Goal: Communication & Community: Answer question/provide support

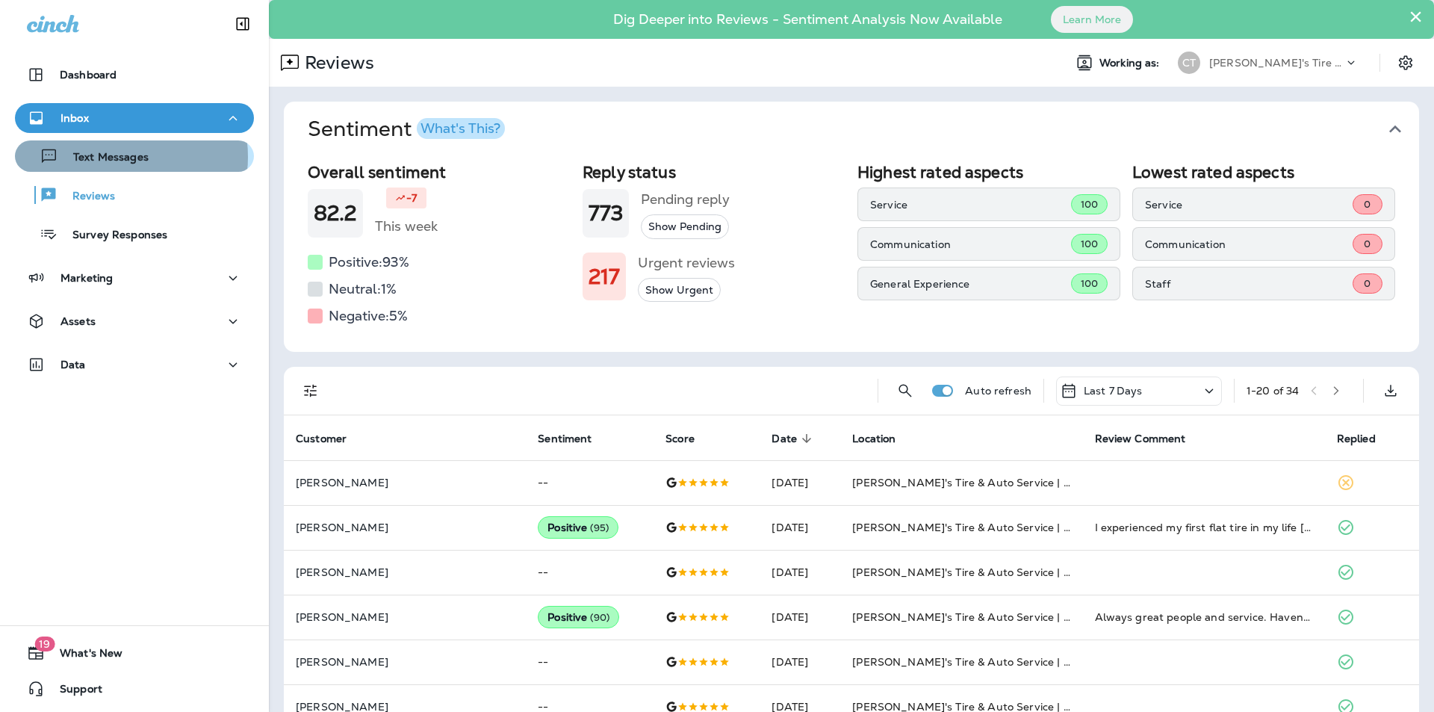
click at [113, 157] on p "Text Messages" at bounding box center [103, 158] width 90 height 14
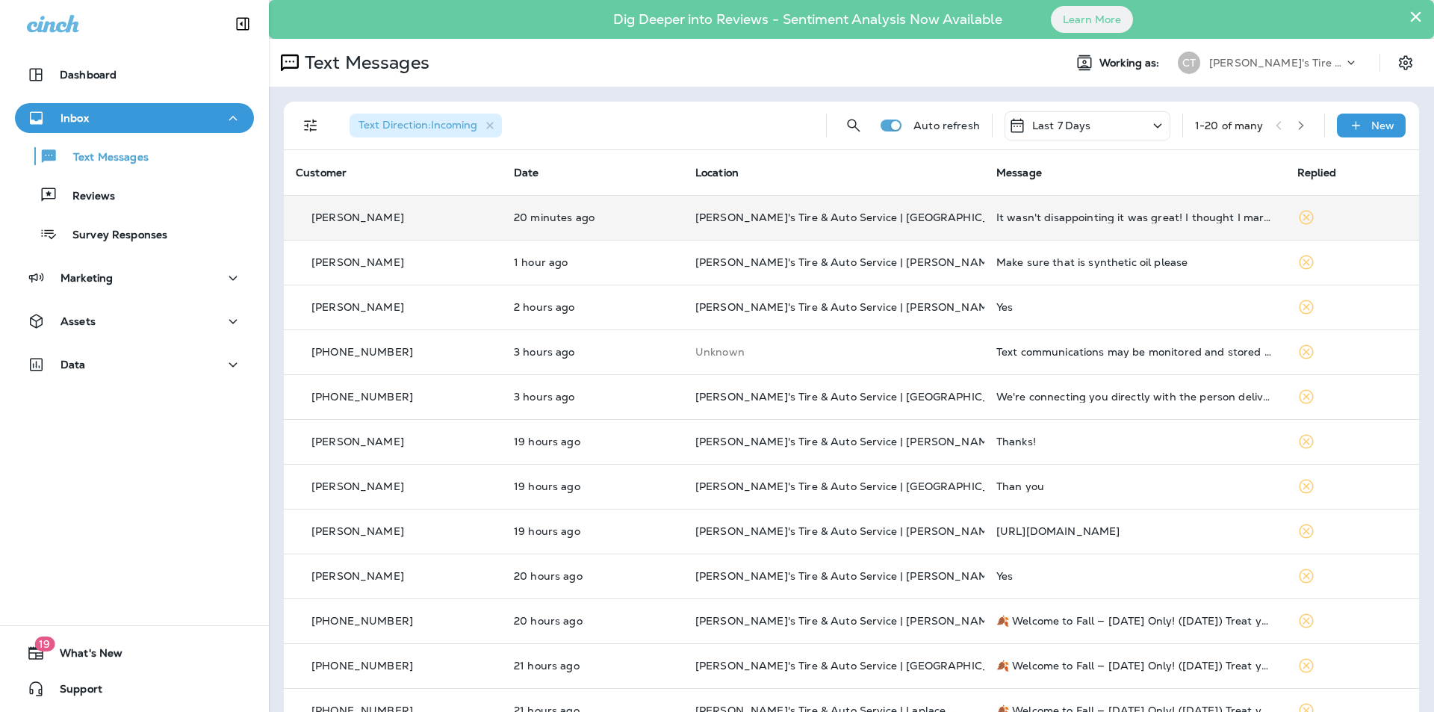
click at [899, 217] on p "[PERSON_NAME]'s Tire & Auto Service | [GEOGRAPHIC_DATA]" at bounding box center [833, 217] width 277 height 12
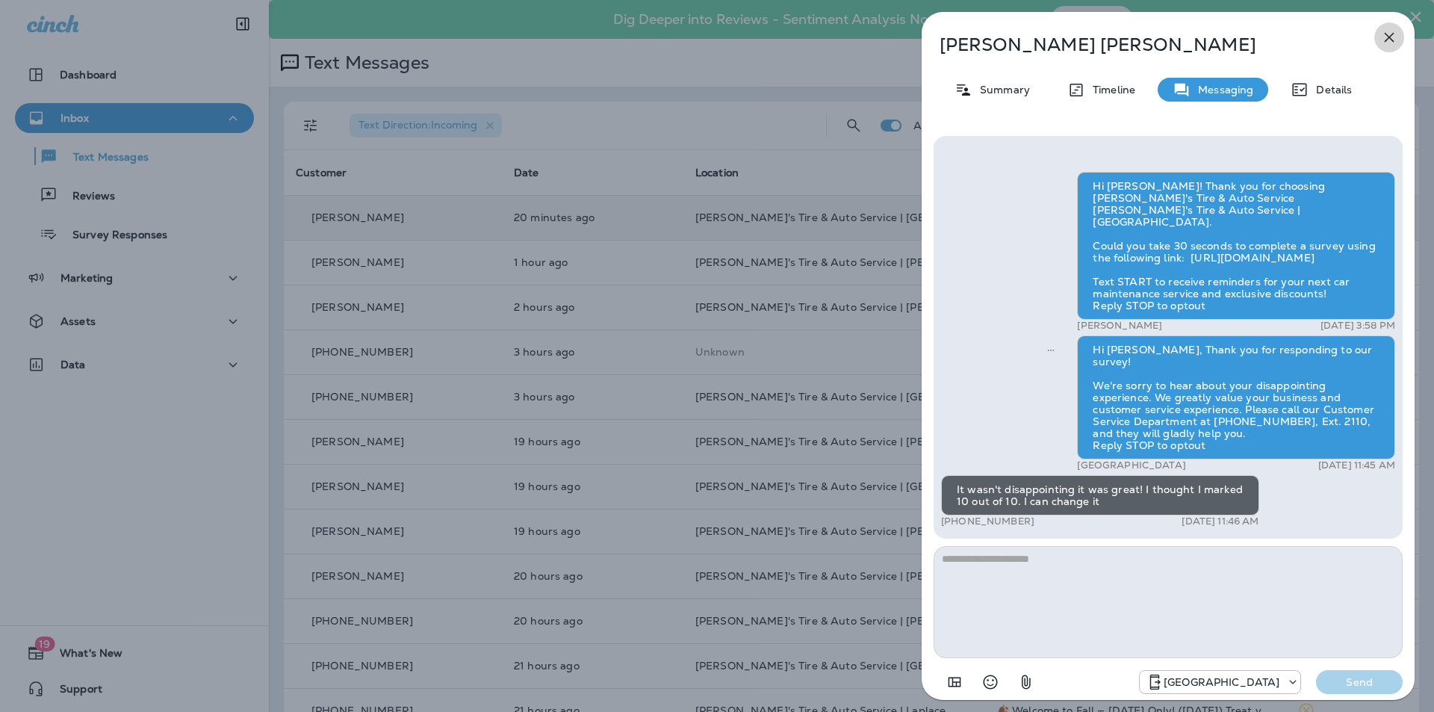
click at [1390, 36] on icon "button" at bounding box center [1389, 38] width 10 height 10
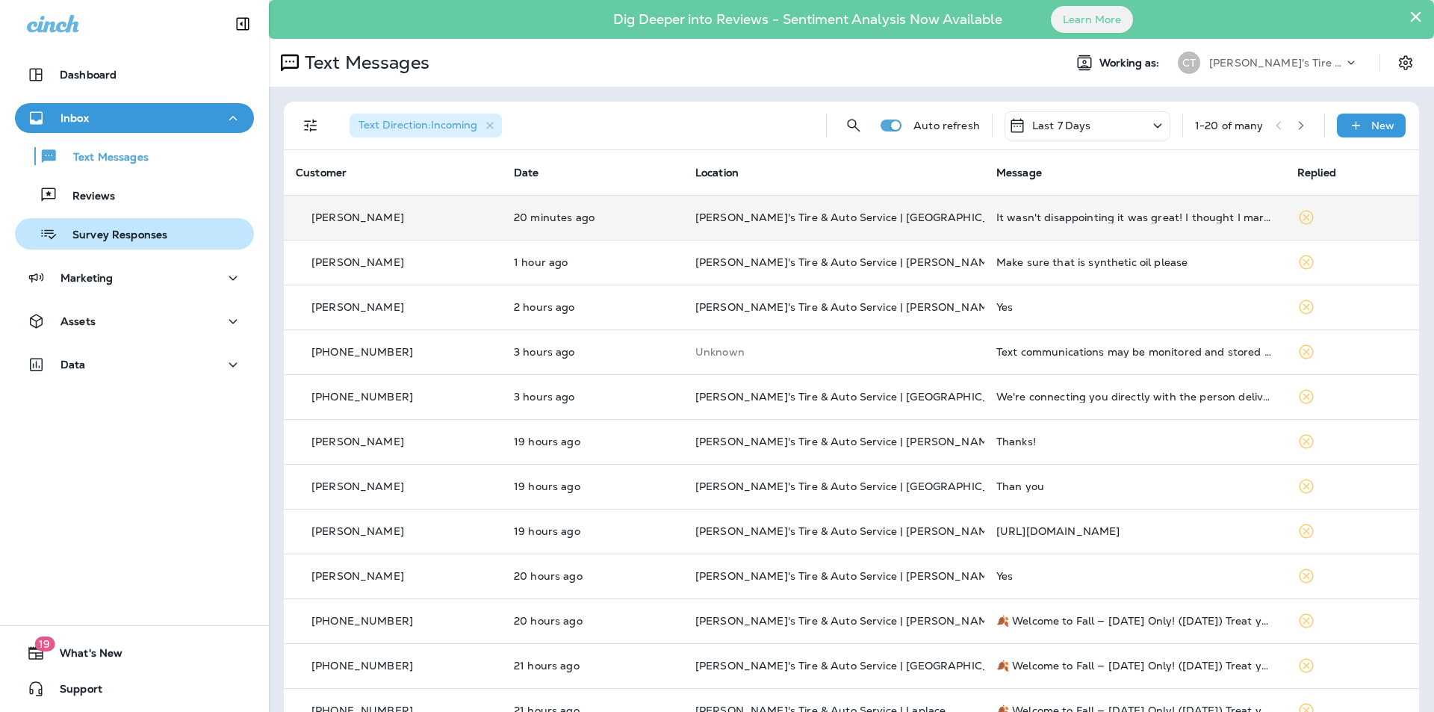
click at [102, 232] on p "Survey Responses" at bounding box center [112, 235] width 110 height 14
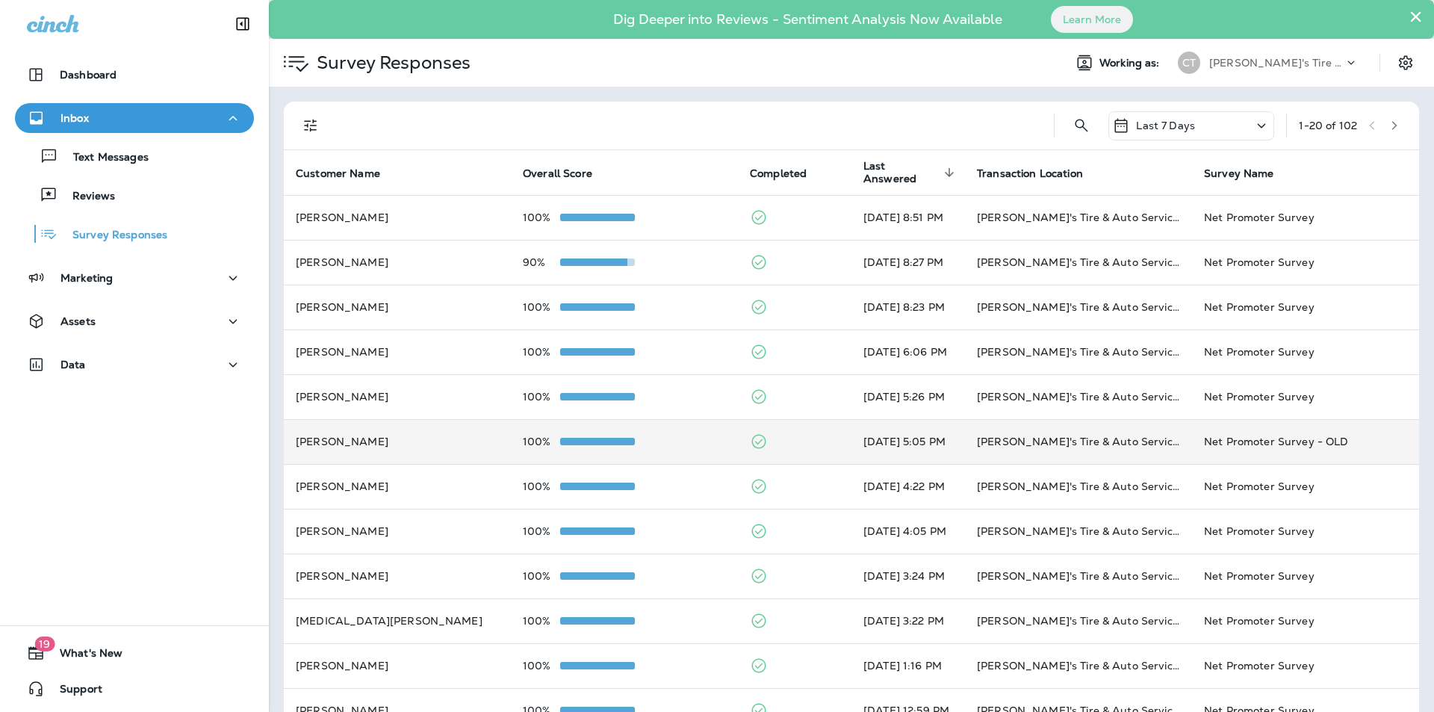
click at [677, 434] on td "100%" at bounding box center [624, 441] width 227 height 45
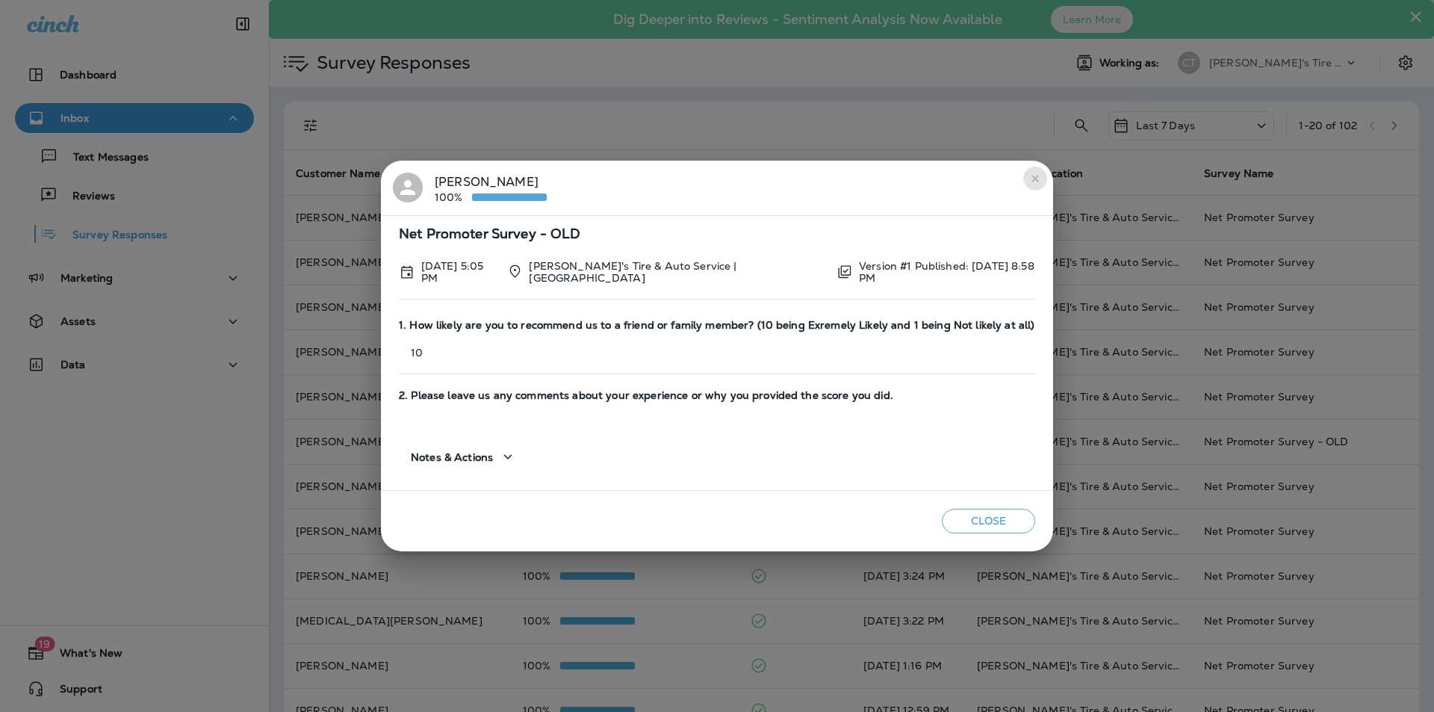
click at [1033, 181] on icon "close" at bounding box center [1034, 178] width 7 height 7
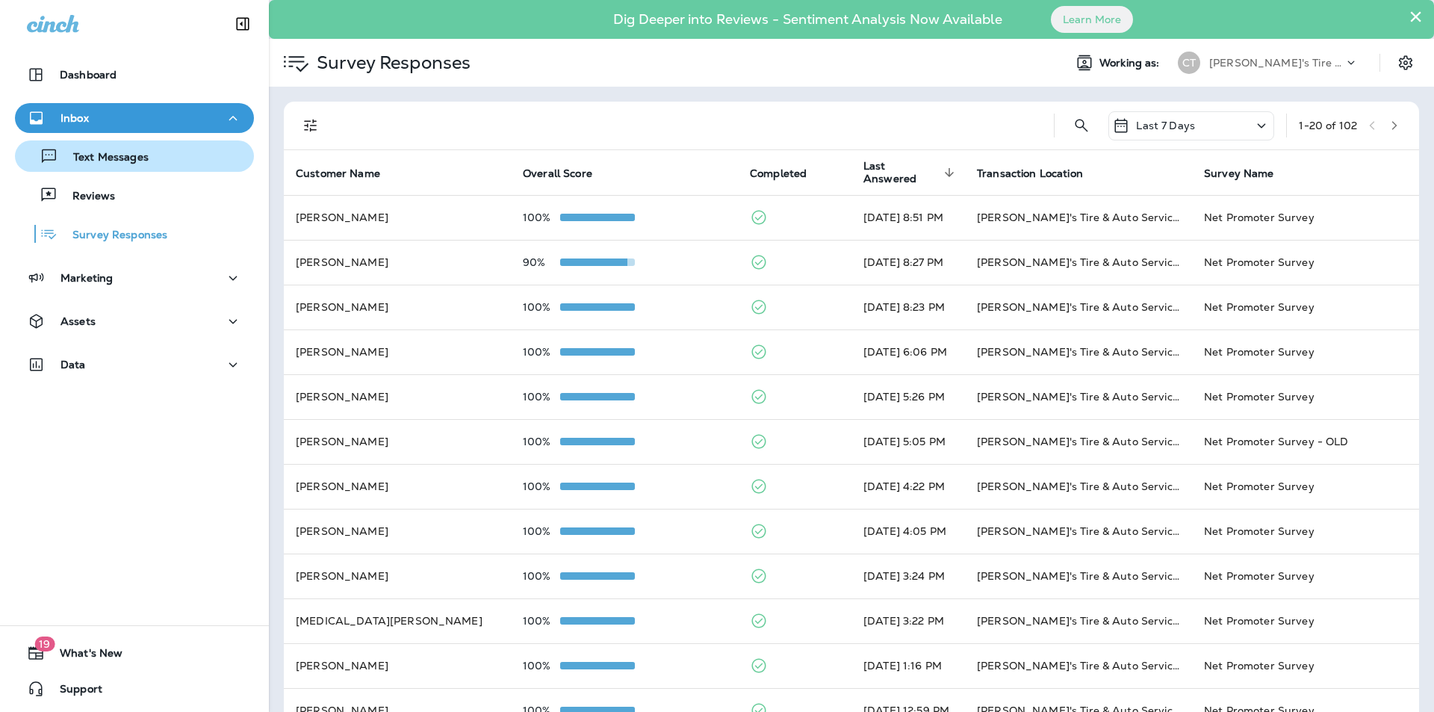
click at [158, 155] on div "Text Messages" at bounding box center [134, 156] width 227 height 22
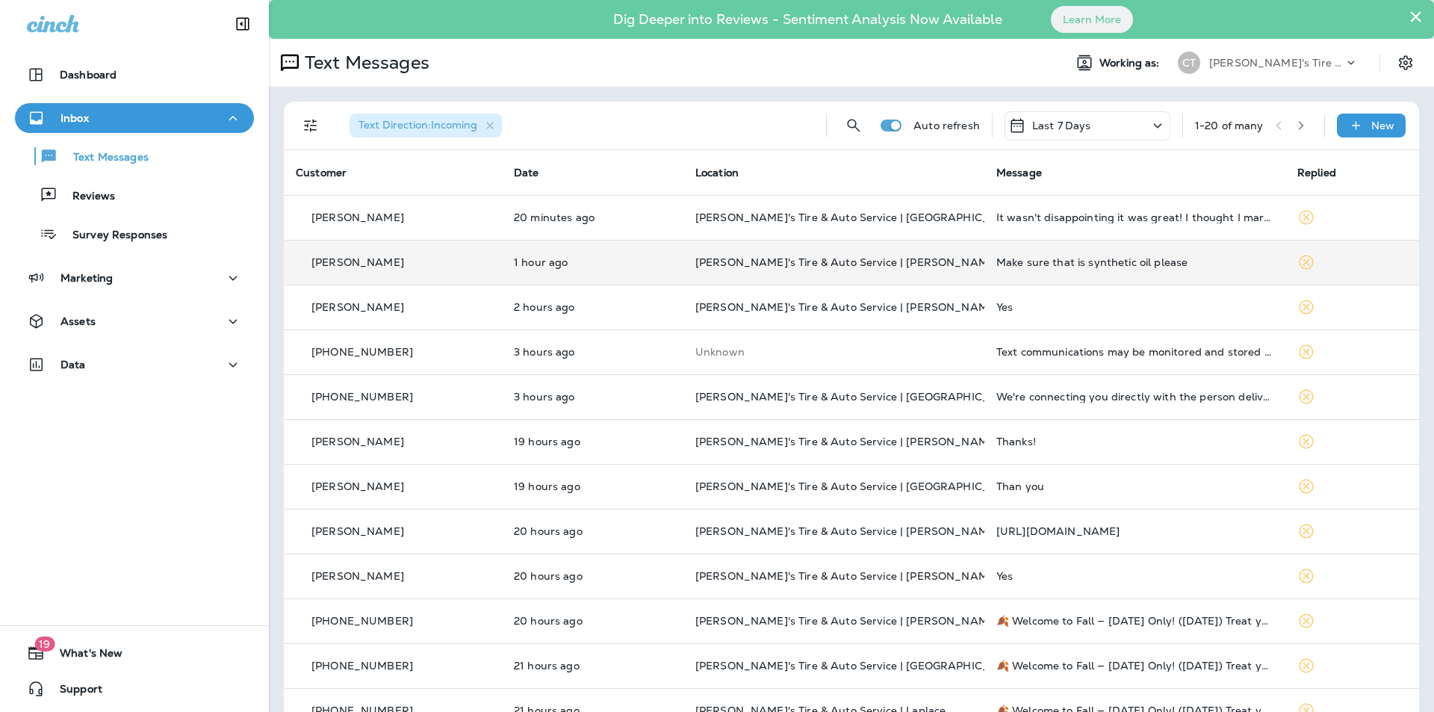
click at [917, 263] on p "[PERSON_NAME]'s Tire & Auto Service | [PERSON_NAME]" at bounding box center [833, 262] width 277 height 12
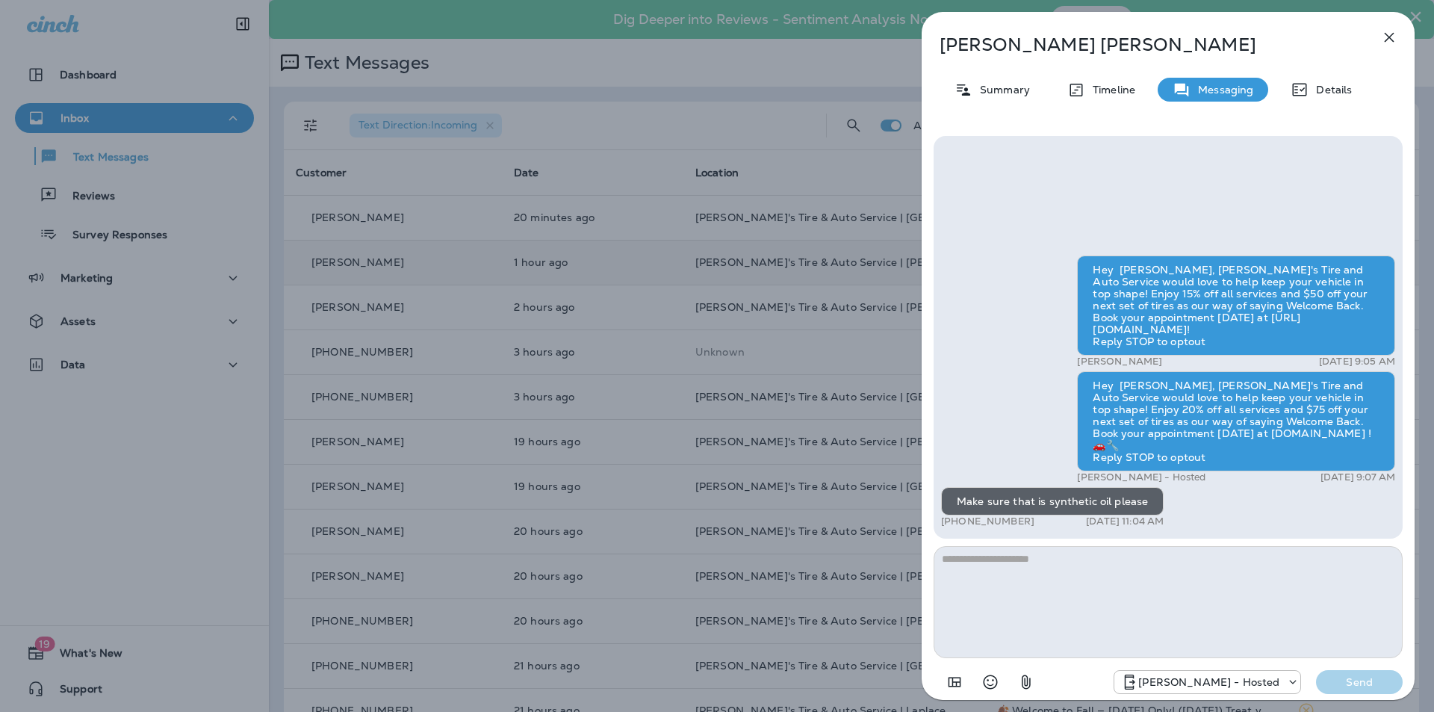
click at [1390, 40] on icon "button" at bounding box center [1389, 37] width 18 height 18
